Goal: Task Accomplishment & Management: Understand process/instructions

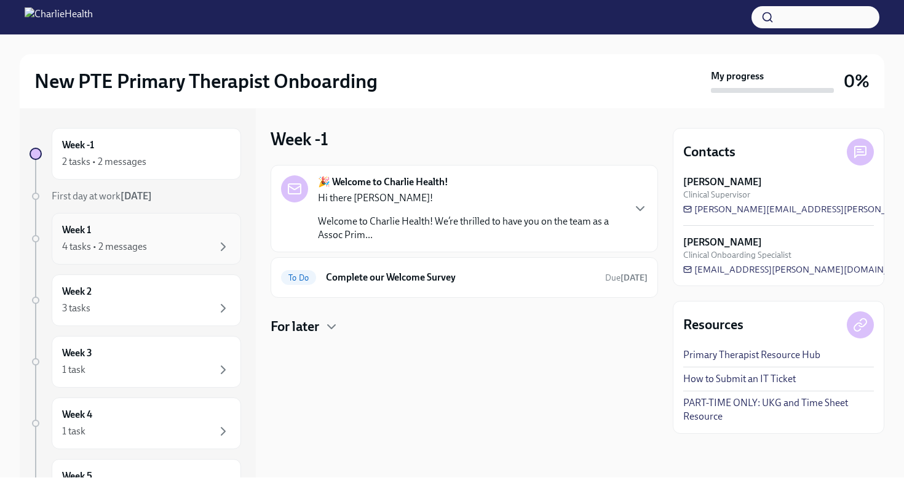
click at [173, 232] on div "Week 1 4 tasks • 2 messages" at bounding box center [146, 238] width 168 height 31
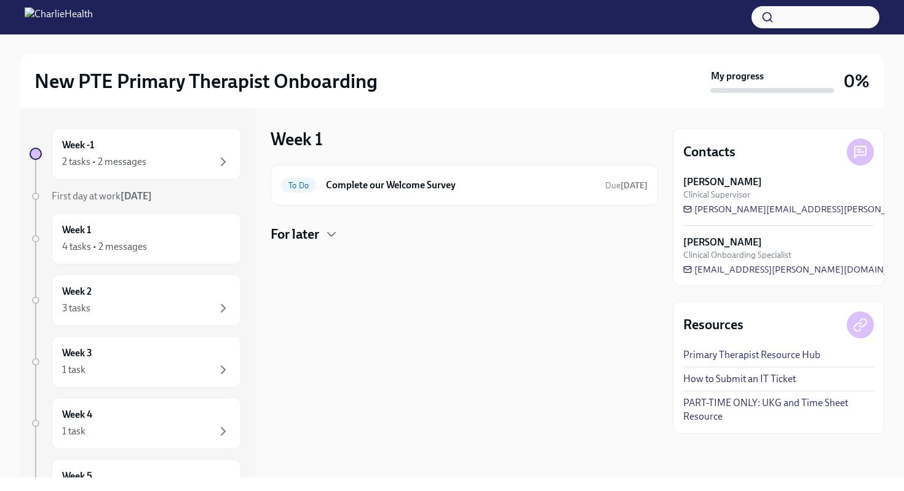
click at [315, 236] on h4 "For later" at bounding box center [294, 234] width 49 height 18
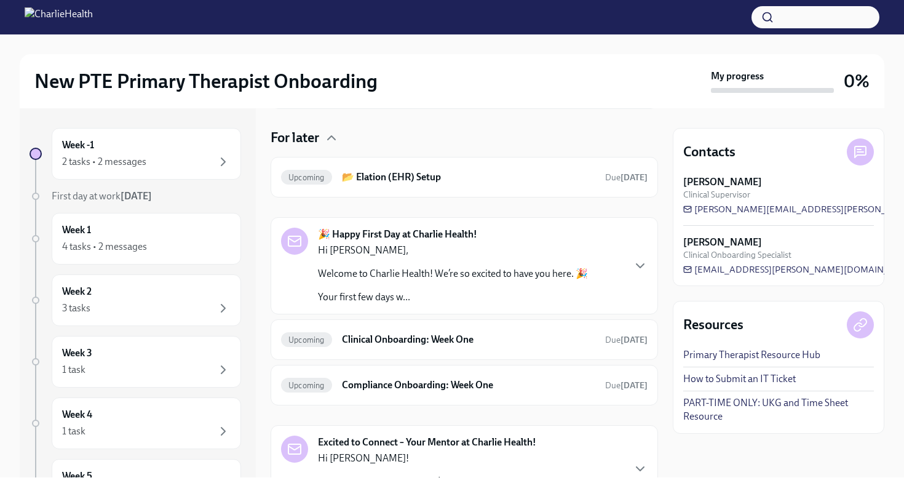
scroll to position [98, 0]
click at [328, 343] on div "Upcoming" at bounding box center [306, 338] width 51 height 15
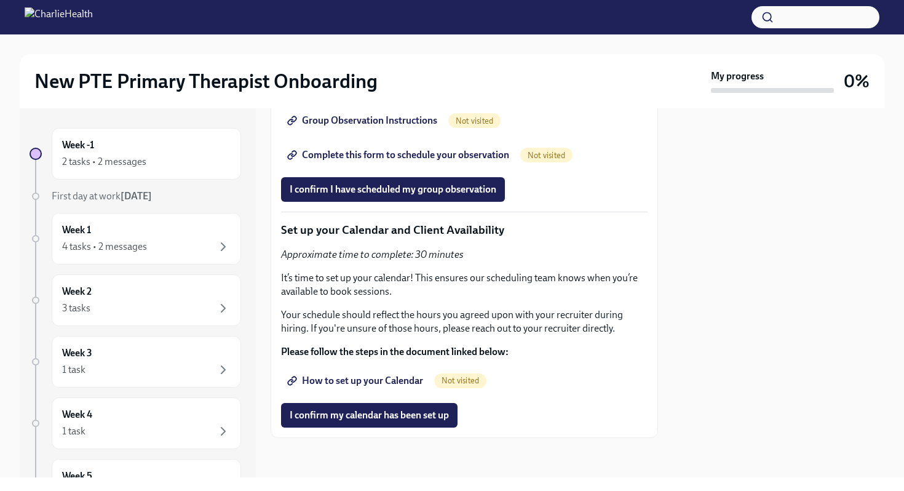
scroll to position [2670, 0]
click at [127, 301] on div "3 tasks" at bounding box center [146, 308] width 168 height 15
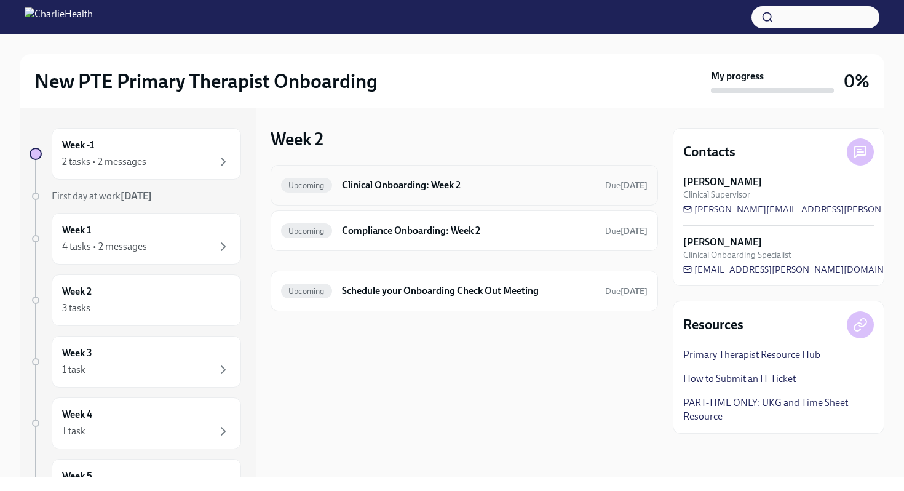
click at [425, 177] on div "Upcoming Clinical Onboarding: Week 2 Due [DATE]" at bounding box center [464, 185] width 366 height 20
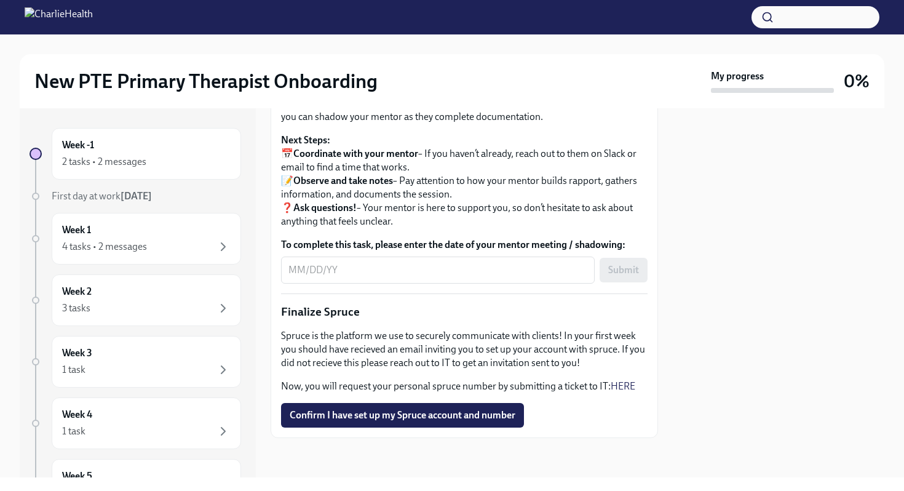
scroll to position [1322, 0]
click at [118, 346] on div "Week 3 1 task" at bounding box center [146, 361] width 168 height 31
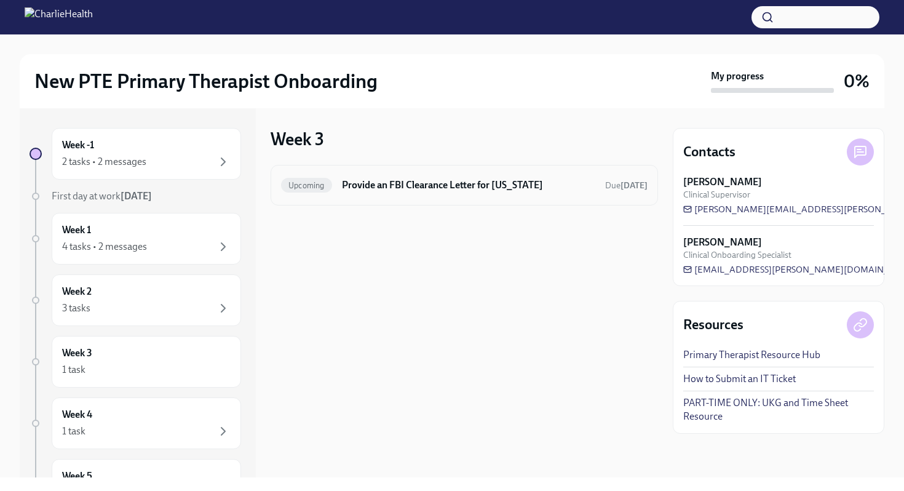
click at [441, 177] on div "Upcoming Provide an FBI Clearance Letter for [US_STATE] Due [DATE]" at bounding box center [464, 185] width 366 height 20
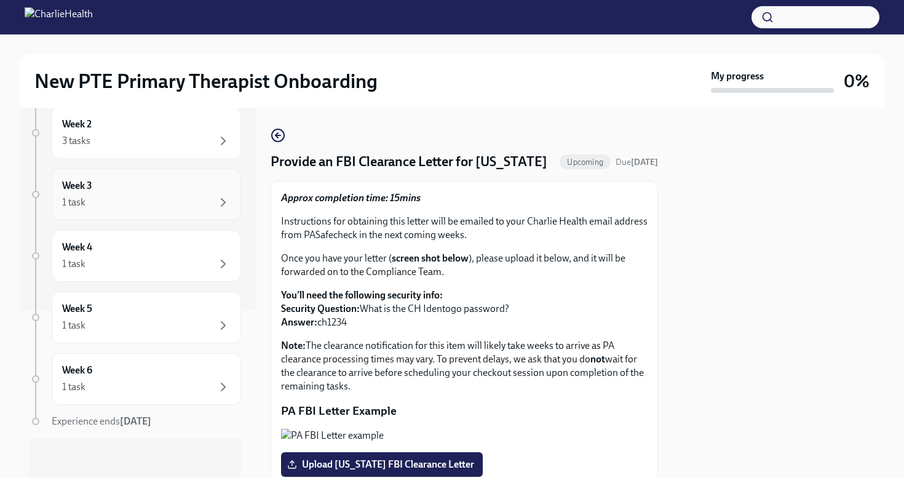
scroll to position [132, 0]
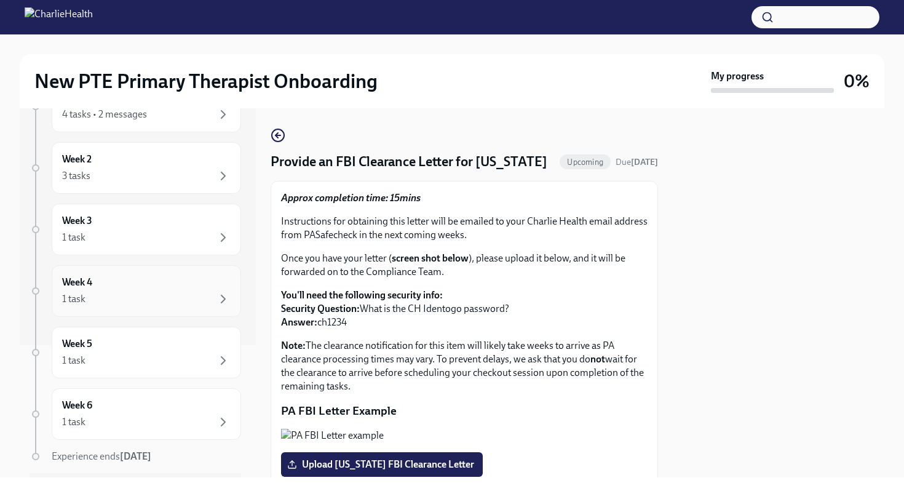
click at [136, 308] on div "Week 4 1 task" at bounding box center [146, 291] width 189 height 52
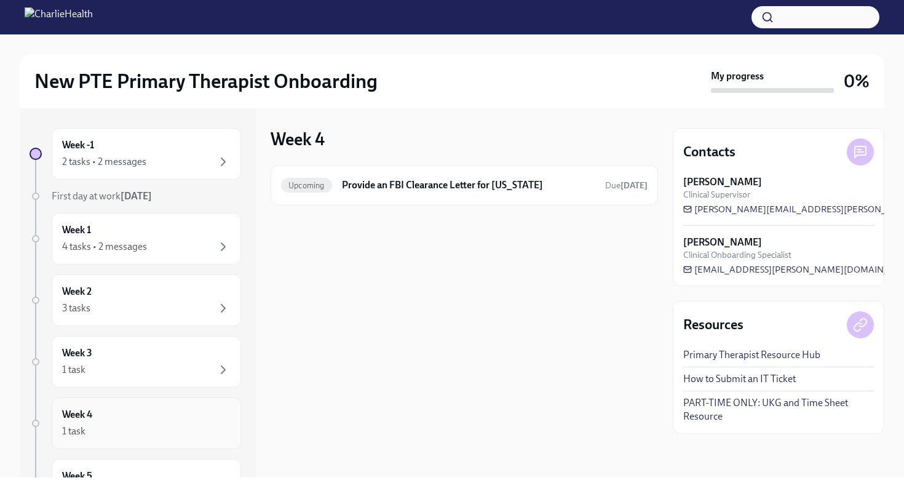
scroll to position [31, 0]
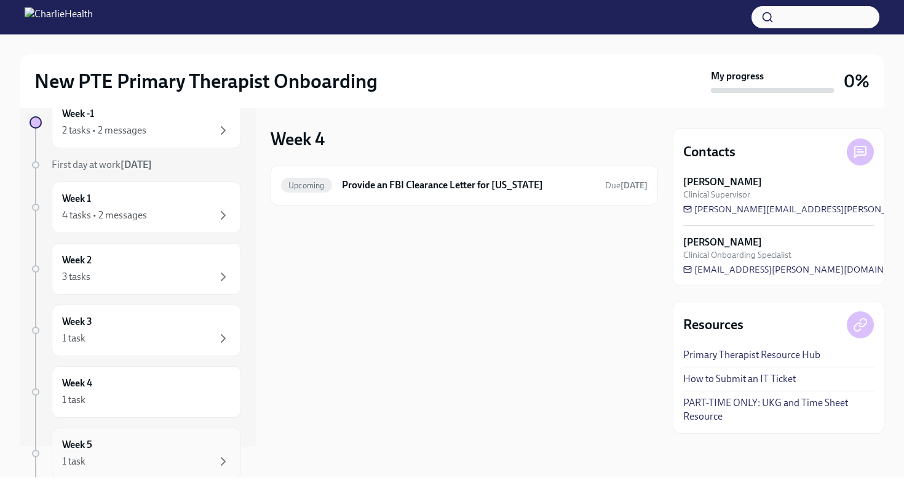
click at [100, 446] on div "Week 5 1 task" at bounding box center [146, 453] width 168 height 31
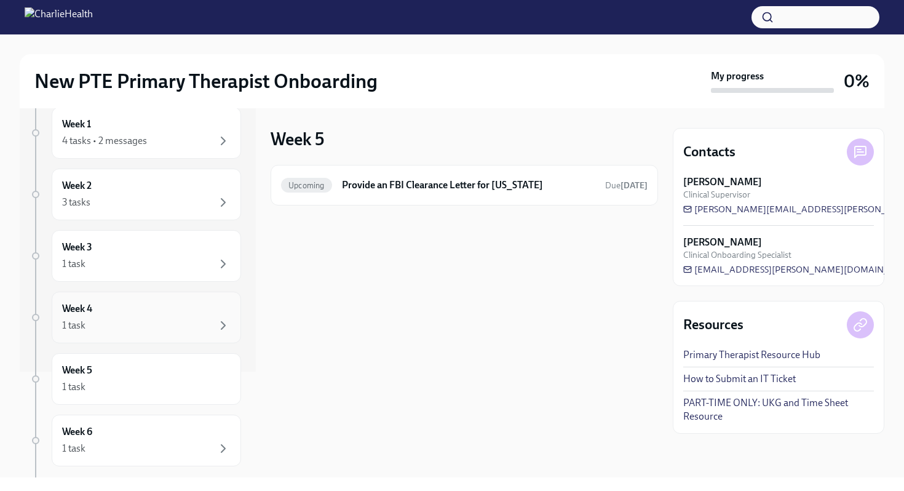
scroll to position [107, 0]
click at [111, 446] on div "1 task" at bounding box center [146, 447] width 168 height 15
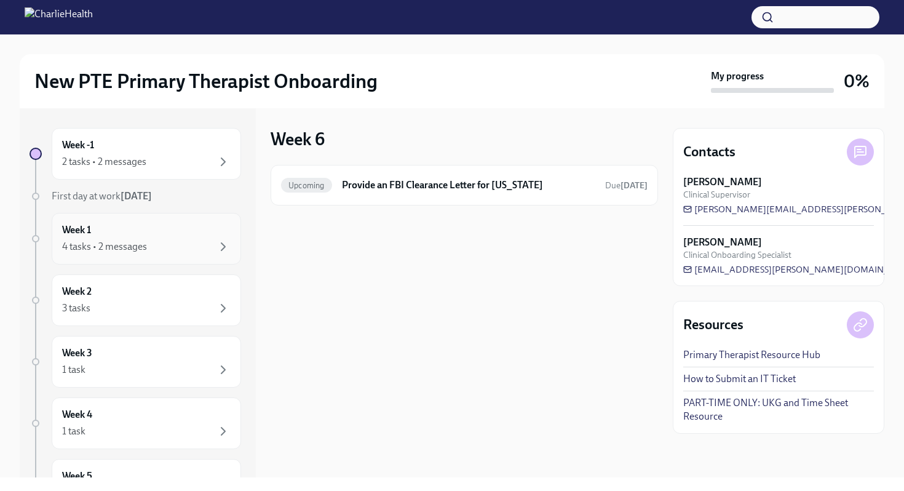
click at [149, 245] on div "4 tasks • 2 messages" at bounding box center [146, 246] width 168 height 15
click at [298, 240] on h4 "For later" at bounding box center [294, 234] width 49 height 18
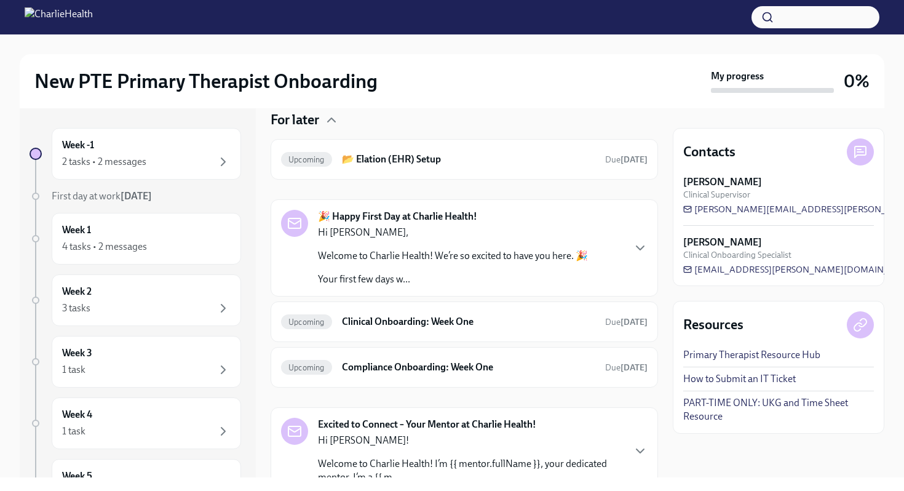
scroll to position [171, 0]
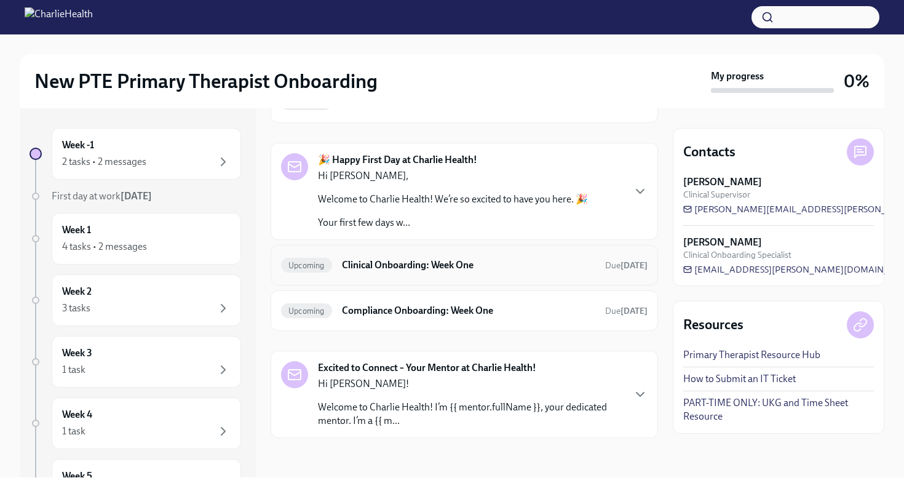
click at [430, 269] on h6 "Clinical Onboarding: Week One" at bounding box center [468, 265] width 253 height 14
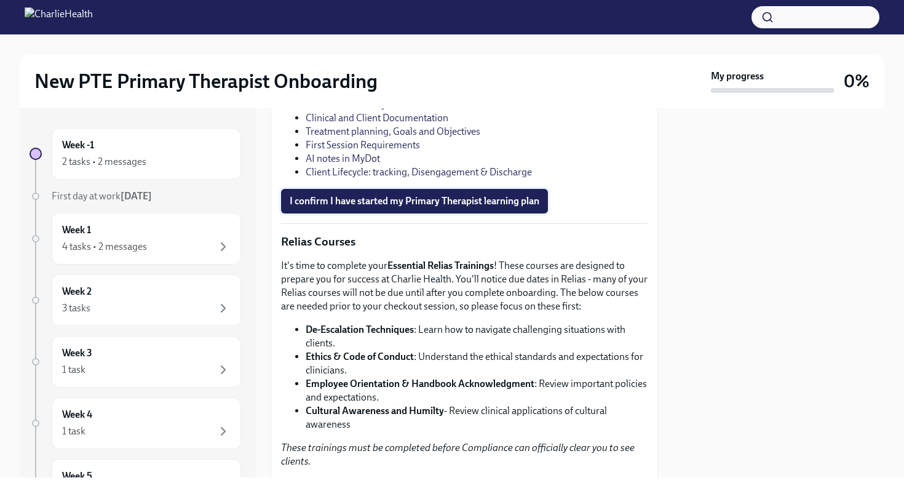
scroll to position [1618, 0]
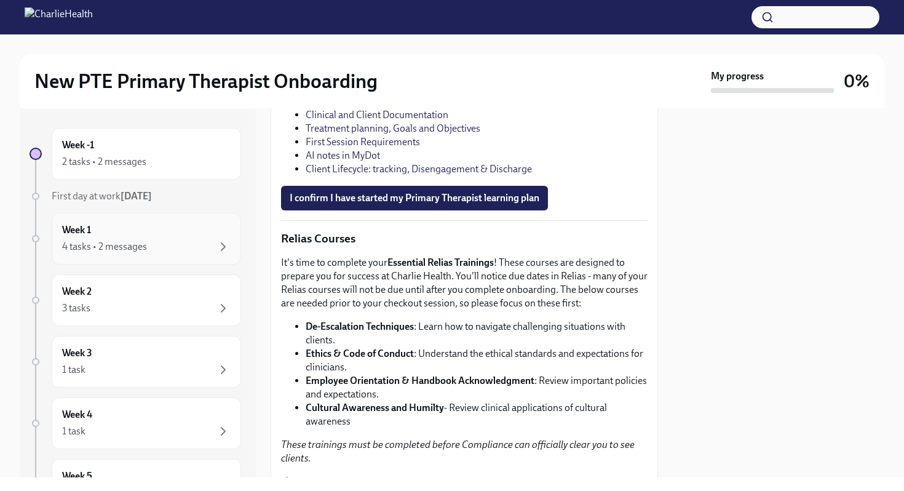
click at [154, 237] on div "Week 1 4 tasks • 2 messages" at bounding box center [146, 238] width 168 height 31
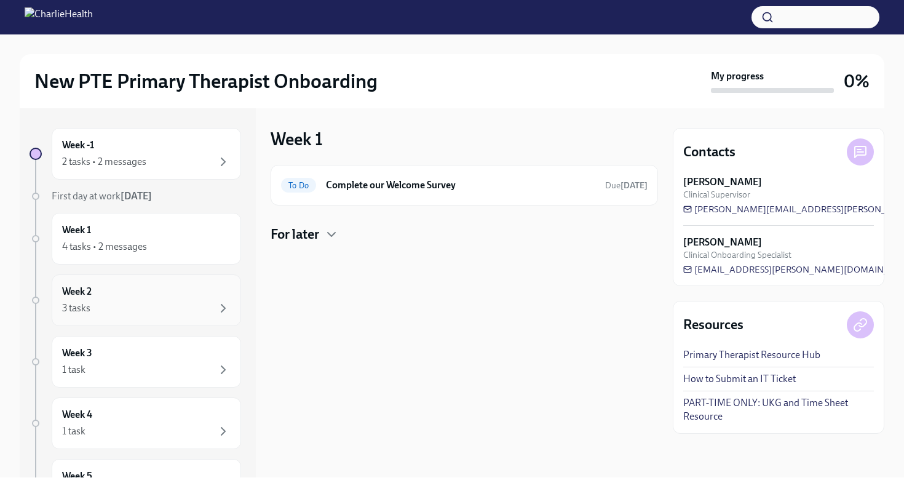
click at [147, 296] on div "Week 2 3 tasks" at bounding box center [146, 300] width 168 height 31
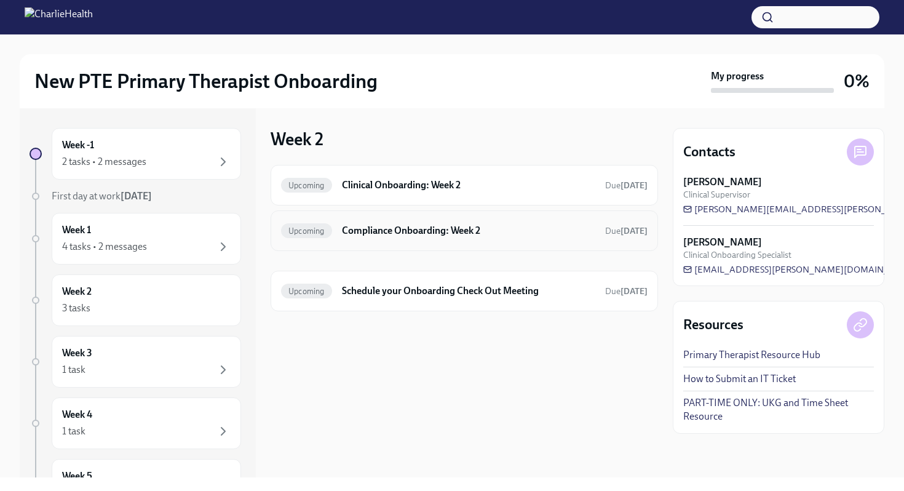
click at [403, 227] on h6 "Compliance Onboarding: Week 2" at bounding box center [468, 231] width 253 height 14
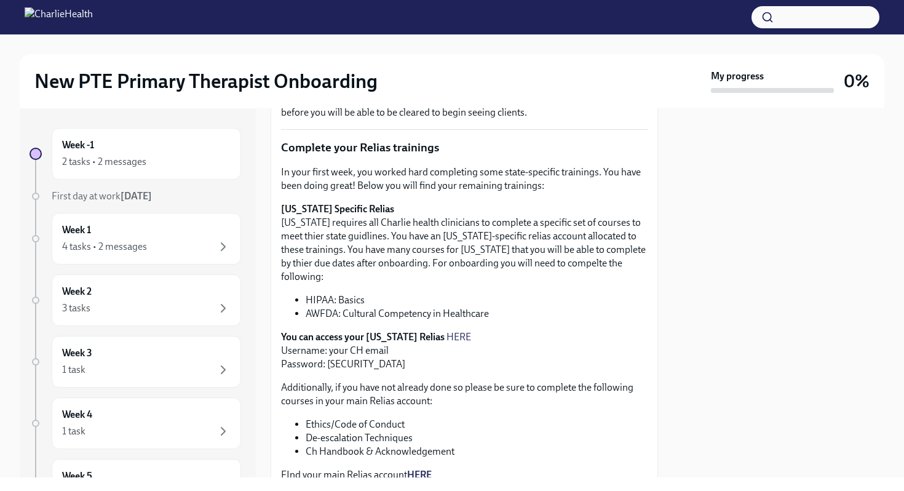
scroll to position [255, 0]
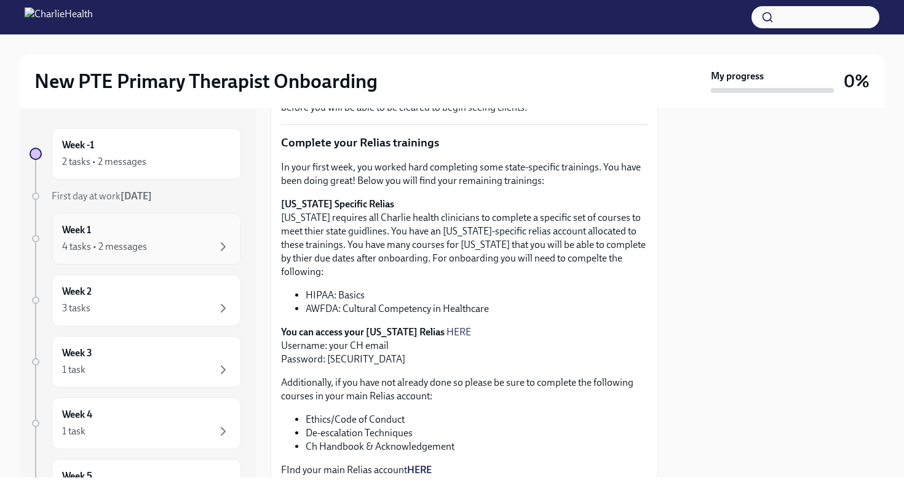
click at [151, 246] on div "4 tasks • 2 messages" at bounding box center [146, 246] width 168 height 15
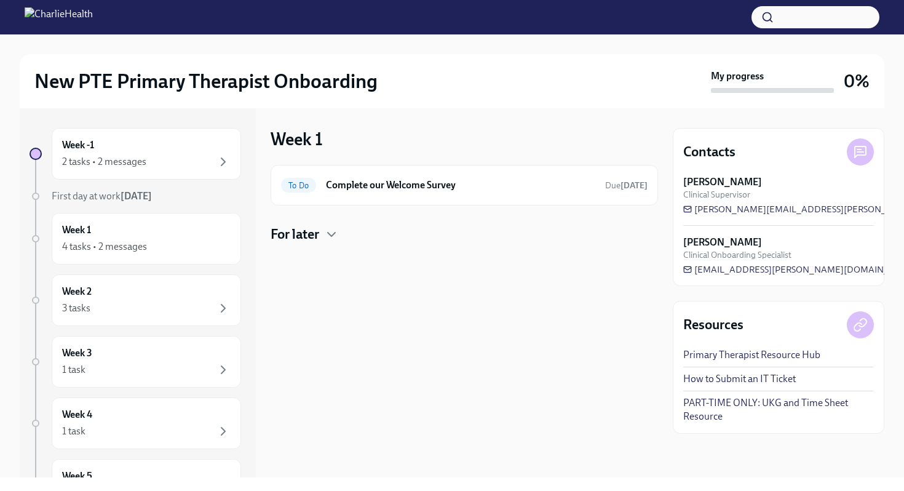
click at [318, 237] on h4 "For later" at bounding box center [294, 234] width 49 height 18
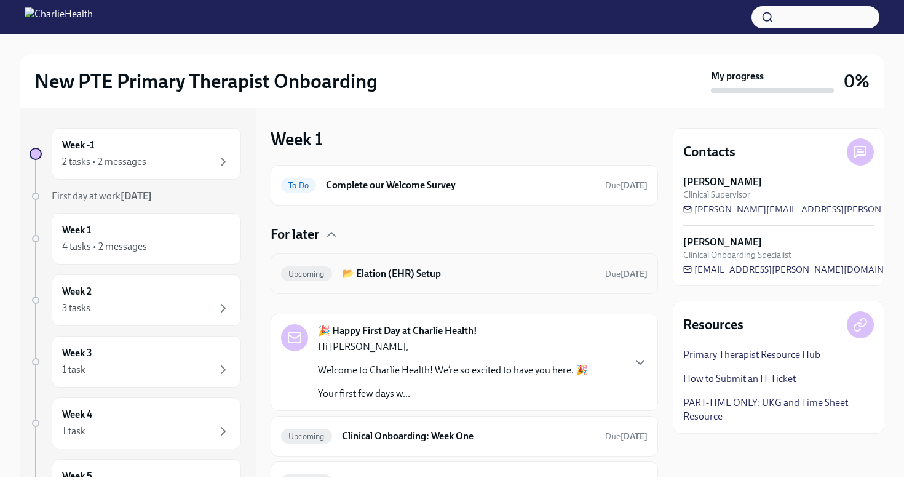
scroll to position [171, 0]
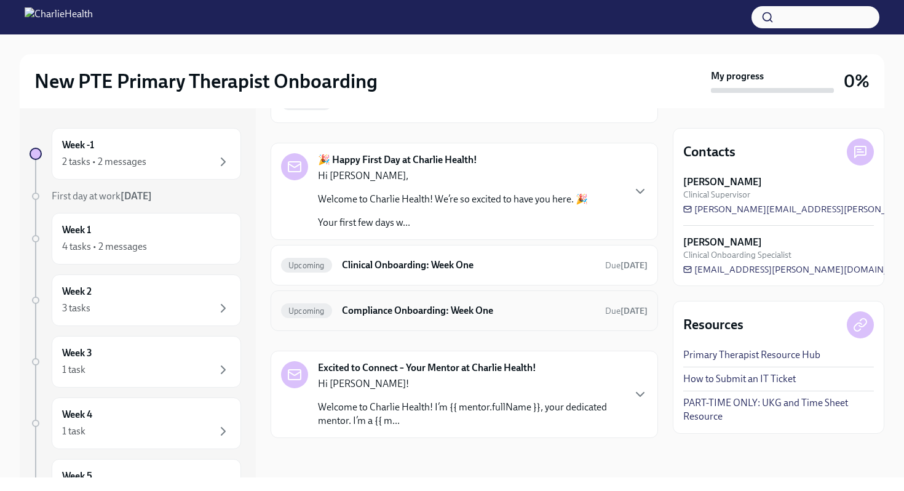
click at [320, 304] on div "Upcoming" at bounding box center [306, 310] width 51 height 15
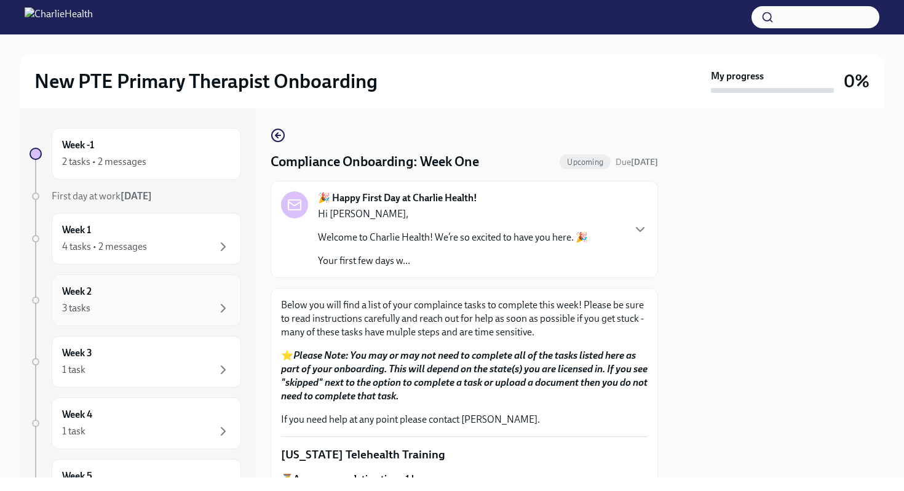
click at [147, 299] on div "Week 2 3 tasks" at bounding box center [146, 300] width 168 height 31
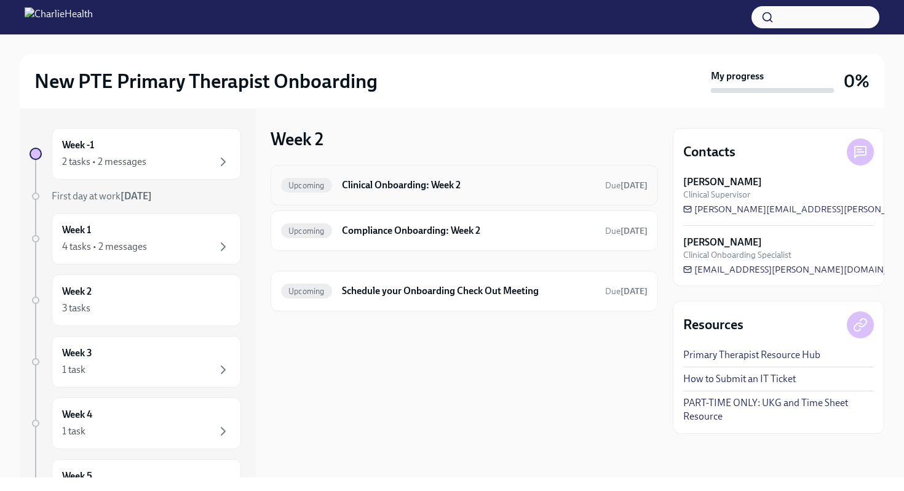
click at [384, 187] on h6 "Clinical Onboarding: Week 2" at bounding box center [468, 185] width 253 height 14
